Goal: Transaction & Acquisition: Purchase product/service

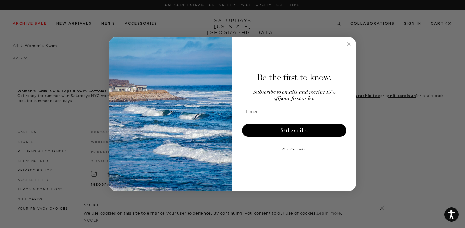
click at [347, 41] on circle "Close dialog" at bounding box center [348, 43] width 7 height 7
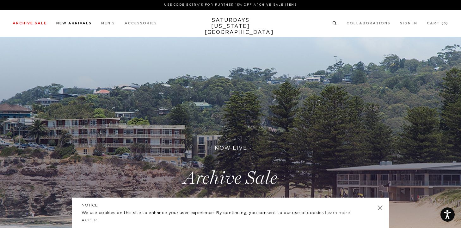
click at [65, 23] on link "New Arrivals" at bounding box center [73, 23] width 35 height 3
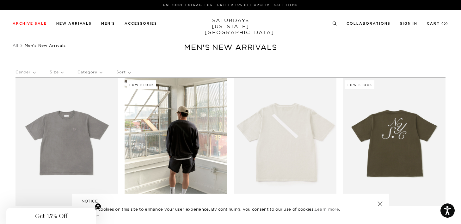
click at [338, 23] on ul "Collaborations Shop All Dickies POTR Barbour Brooks Cameron Studio retaW 0" at bounding box center [390, 23] width 116 height 6
click at [332, 23] on div "Archive Sale Men's Tees Shirts Shorts Swim Knitwear Pants Sweats" at bounding box center [231, 23] width 436 height 6
click at [334, 23] on icon at bounding box center [334, 24] width 5 height 4
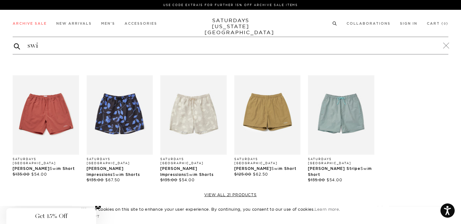
type input "swi"
